Goal: Information Seeking & Learning: Learn about a topic

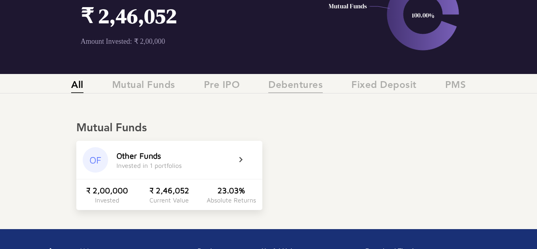
scroll to position [79, 0]
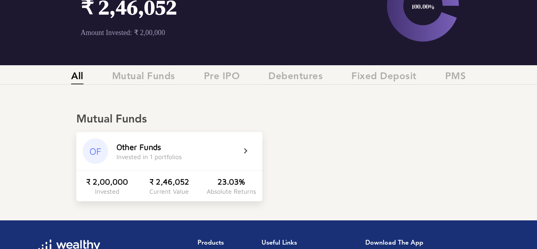
click at [244, 151] on icon at bounding box center [251, 151] width 20 height 10
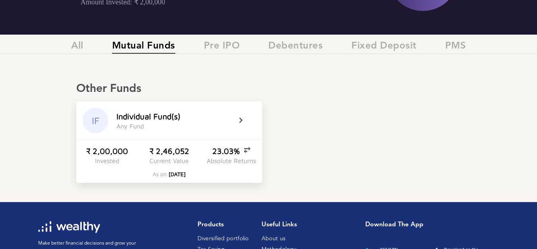
scroll to position [159, 0]
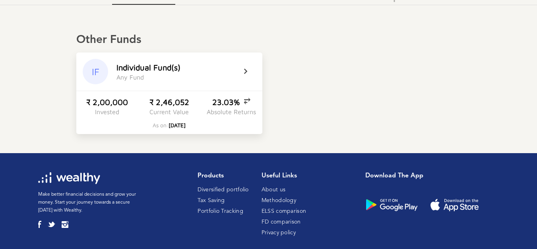
click at [249, 99] on icon at bounding box center [246, 100] width 7 height 8
click at [245, 100] on icon at bounding box center [246, 104] width 7 height 8
click at [245, 73] on icon at bounding box center [251, 72] width 20 height 10
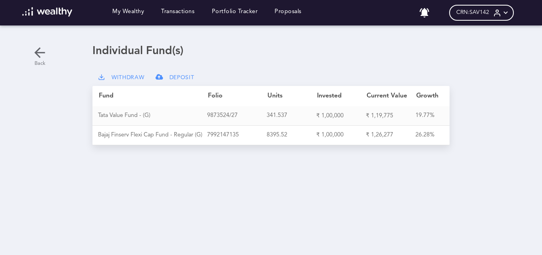
click at [35, 50] on icon at bounding box center [40, 52] width 16 height 16
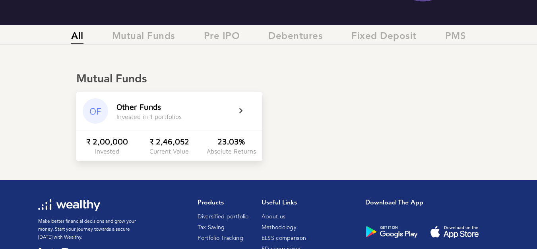
scroll to position [158, 0]
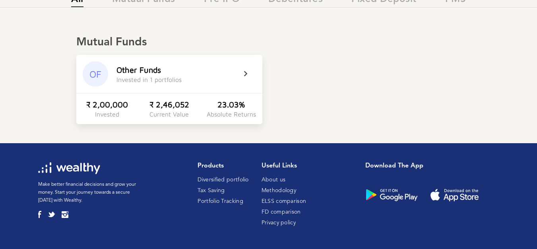
click at [103, 72] on div "OF" at bounding box center [95, 73] width 25 height 25
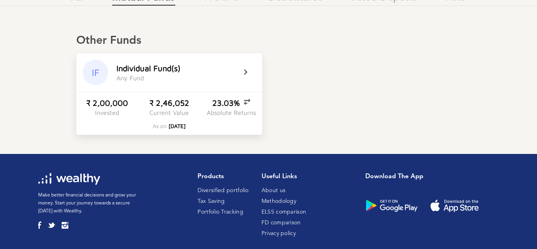
click at [225, 70] on div "I n d i v i d u a l F u n d ( s ) A n y F u n d" at bounding box center [176, 73] width 120 height 18
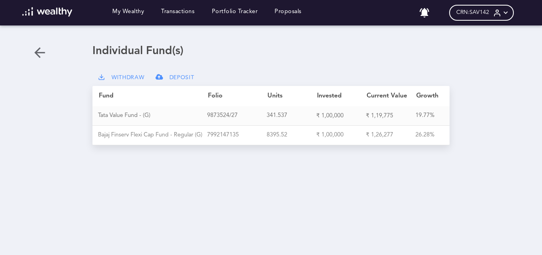
click at [264, 138] on div "B a j a j F i n s e r v F l e x i C a p F u n d - R e g u l a r ( G ) 7 9 9 2 1…" at bounding box center [271, 134] width 357 height 19
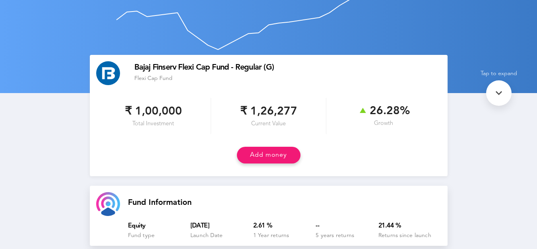
scroll to position [79, 0]
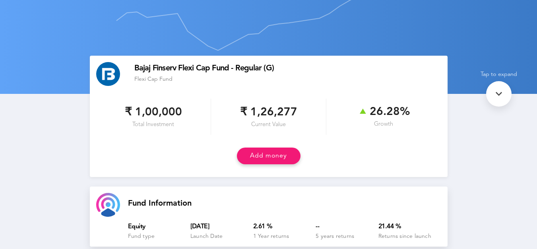
click at [487, 95] on div at bounding box center [498, 93] width 25 height 25
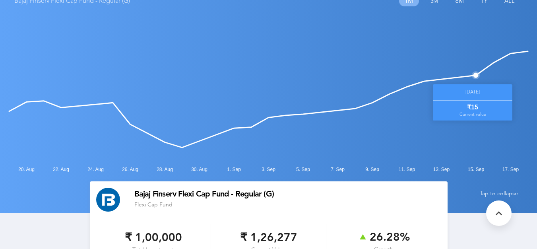
scroll to position [0, 0]
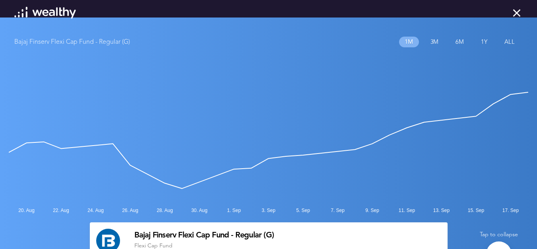
click at [517, 12] on icon at bounding box center [516, 12] width 13 height 13
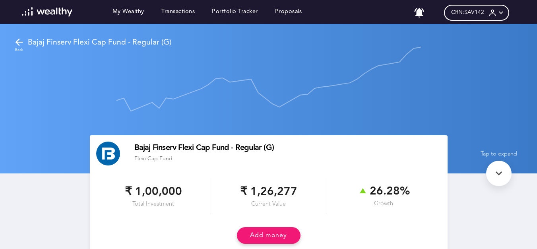
click at [17, 39] on icon at bounding box center [19, 42] width 11 height 11
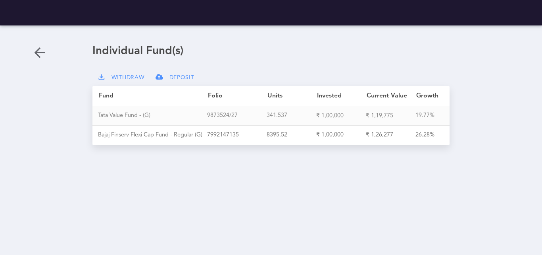
click at [148, 113] on div "T a t a V a l u e F u n d - ( G )" at bounding box center [152, 115] width 109 height 7
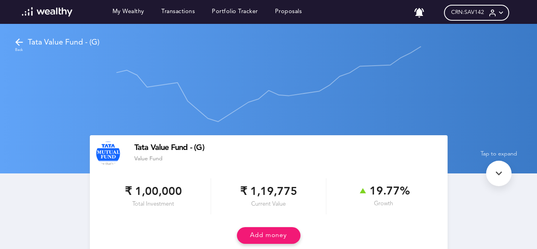
click at [19, 42] on icon at bounding box center [19, 42] width 11 height 11
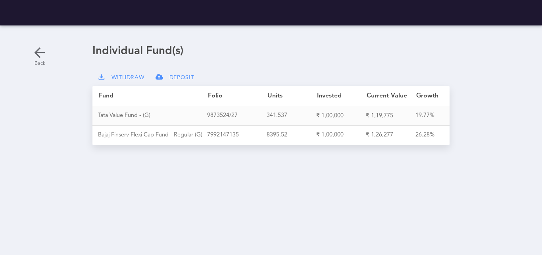
click at [37, 55] on icon at bounding box center [40, 52] width 16 height 16
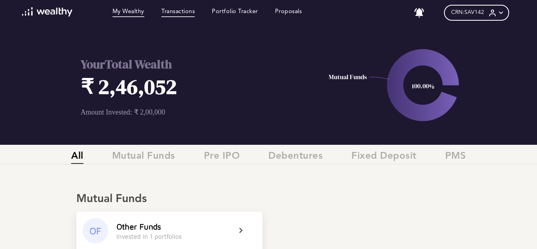
click at [171, 17] on link "Transactions" at bounding box center [177, 12] width 33 height 9
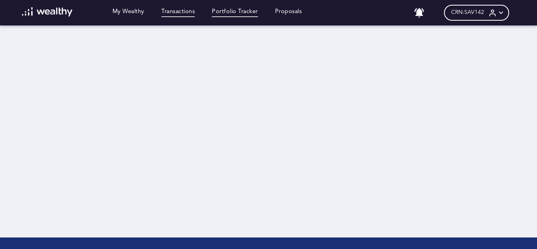
click at [237, 11] on link "Portfolio Tracker" at bounding box center [235, 12] width 46 height 9
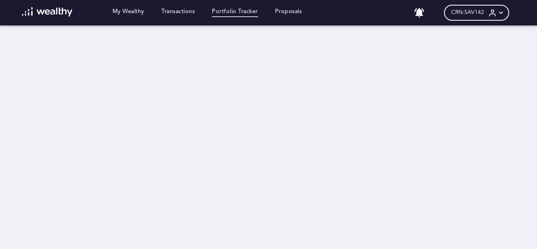
click at [505, 13] on icon at bounding box center [500, 13] width 8 height 8
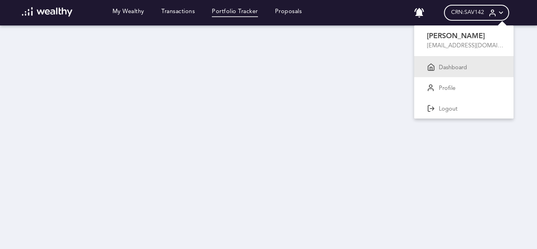
click at [456, 66] on p "Dashboard" at bounding box center [452, 67] width 28 height 7
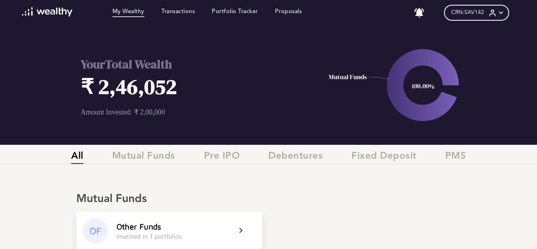
click at [505, 12] on icon at bounding box center [500, 13] width 8 height 8
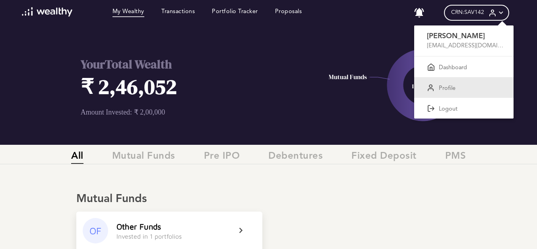
click at [450, 93] on div "Profile" at bounding box center [463, 87] width 99 height 21
